Goal: Navigation & Orientation: Find specific page/section

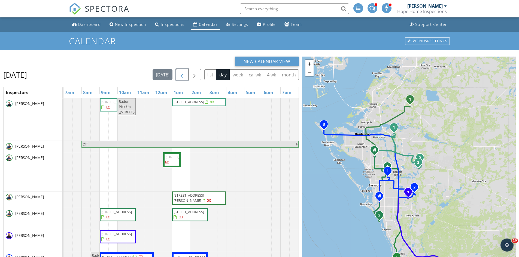
click at [180, 75] on span "button" at bounding box center [182, 75] width 7 height 7
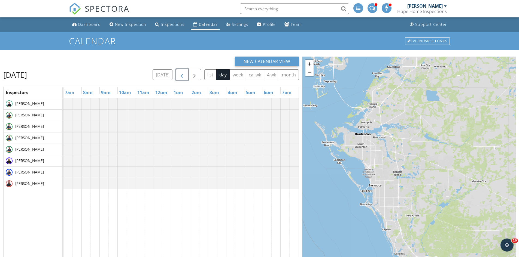
click at [180, 75] on span "button" at bounding box center [182, 75] width 7 height 7
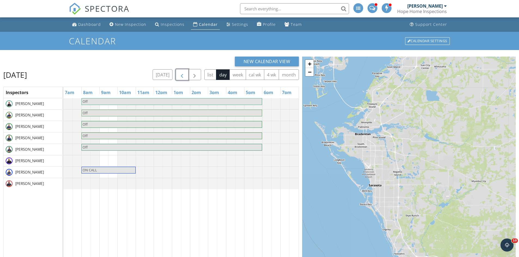
click at [180, 75] on span "button" at bounding box center [182, 75] width 7 height 7
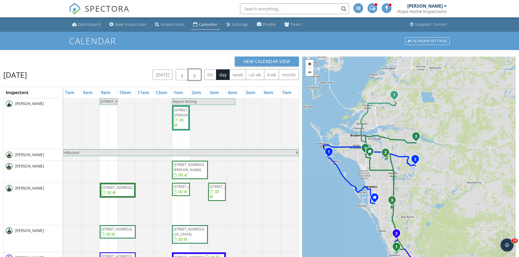
click at [195, 75] on span "button" at bounding box center [194, 75] width 7 height 7
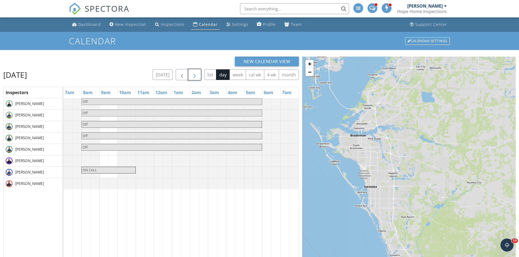
click at [195, 75] on span "button" at bounding box center [194, 75] width 7 height 7
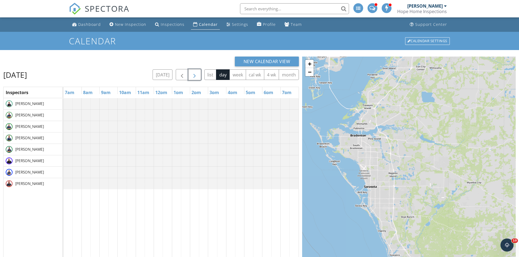
click at [195, 72] on span "button" at bounding box center [194, 75] width 7 height 7
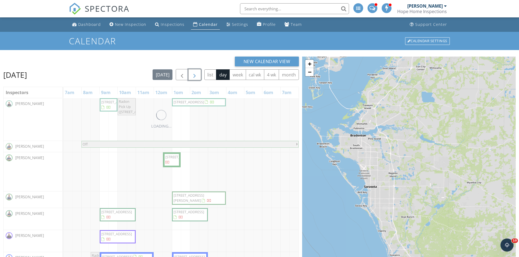
click at [195, 72] on span "button" at bounding box center [194, 75] width 7 height 7
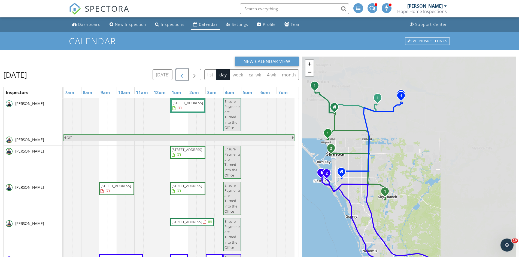
click at [179, 74] on span "button" at bounding box center [182, 75] width 7 height 7
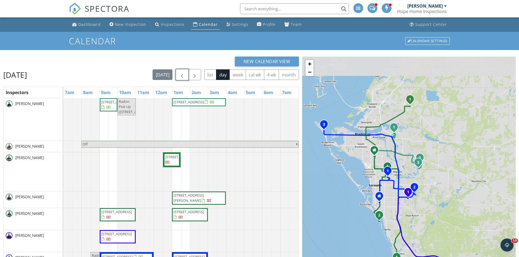
scroll to position [27, 0]
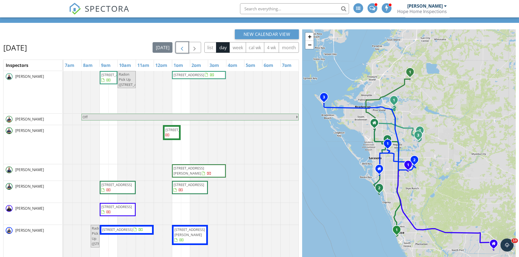
click at [195, 78] on span "[STREET_ADDRESS]" at bounding box center [194, 74] width 42 height 5
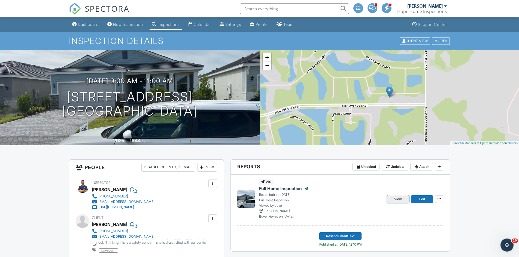
click at [395, 198] on span "View" at bounding box center [398, 199] width 8 height 5
click at [105, 96] on h1 "18220 Beach Ranch Terra Lakewood Ranch, FL 34211" at bounding box center [129, 104] width 135 height 29
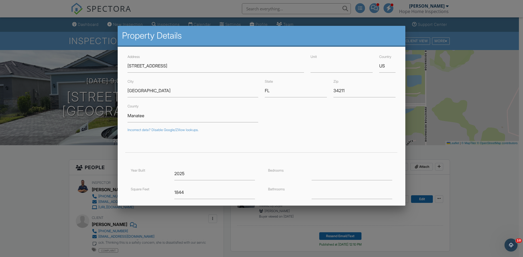
click at [73, 60] on div at bounding box center [261, 134] width 523 height 322
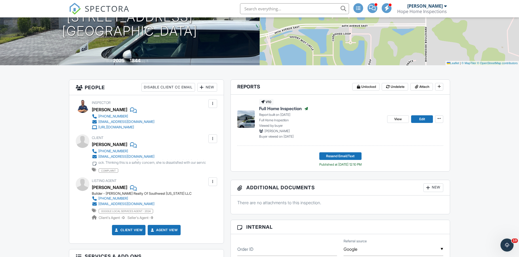
scroll to position [82, 0]
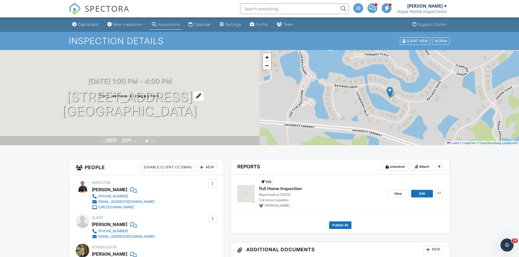
click at [124, 98] on h1 "16210 Baycross Dr Lakewood Ranch, FL 34202" at bounding box center [129, 104] width 135 height 29
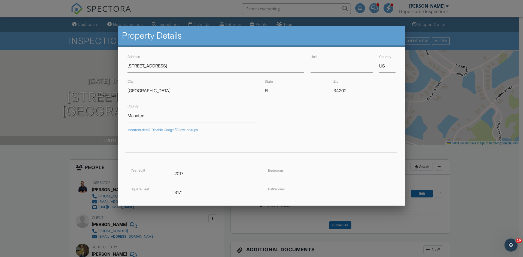
click at [84, 66] on div at bounding box center [261, 134] width 523 height 322
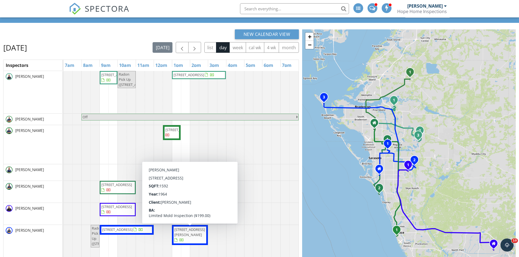
click at [182, 234] on span "507 59th St, Holmes Beach 34217" at bounding box center [189, 233] width 31 height 10
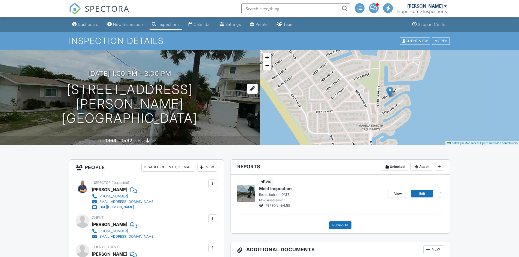
click at [118, 95] on h1 "[STREET_ADDRESS] [PERSON_NAME][GEOGRAPHIC_DATA]" at bounding box center [130, 104] width 242 height 43
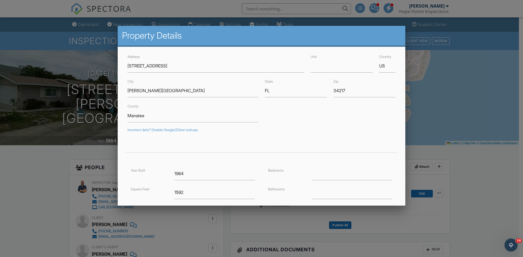
click at [66, 46] on div at bounding box center [261, 134] width 523 height 322
